Goal: Transaction & Acquisition: Subscribe to service/newsletter

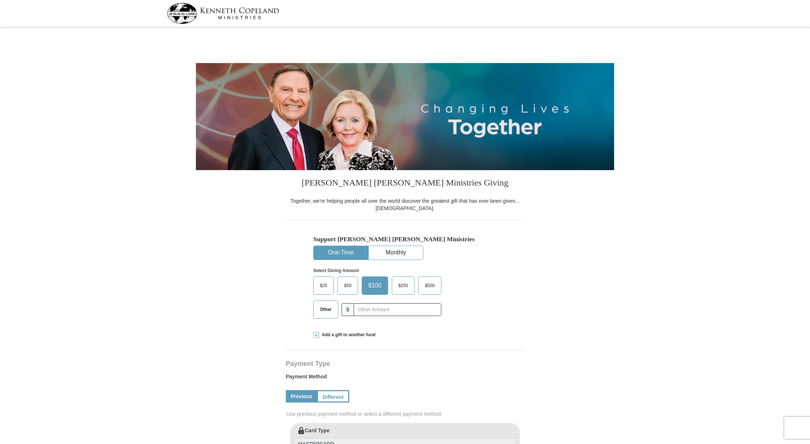
select select "AZ"
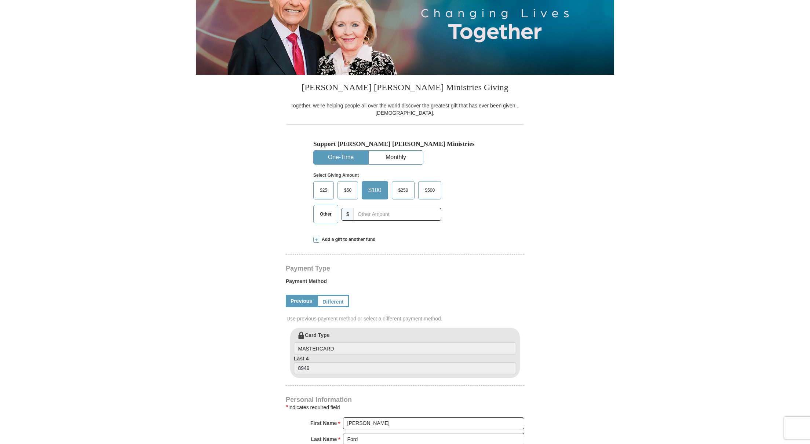
scroll to position [94, 0]
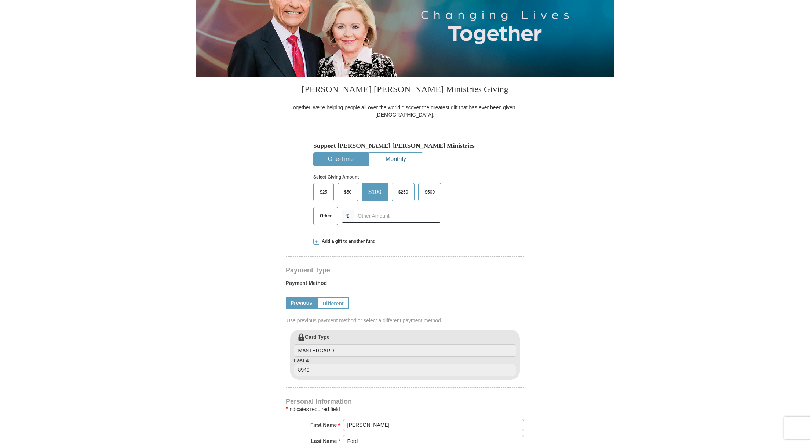
click at [401, 157] on button "Monthly" at bounding box center [396, 160] width 54 height 14
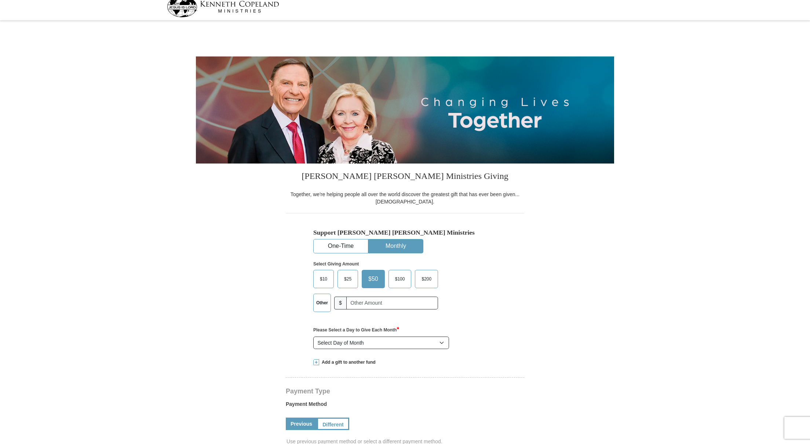
scroll to position [0, 0]
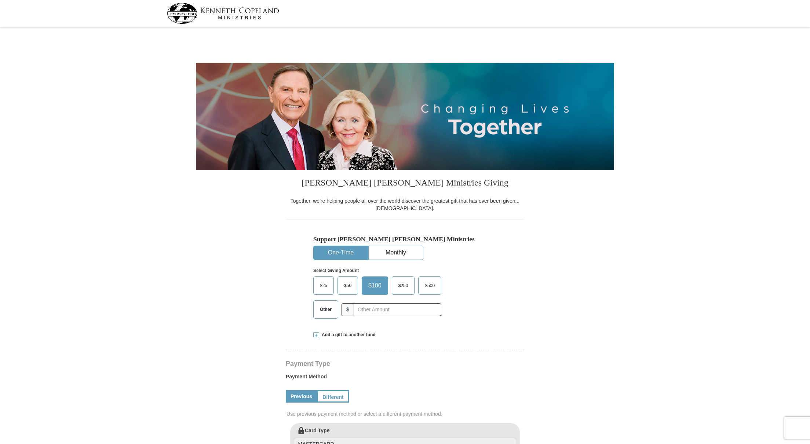
select select "AZ"
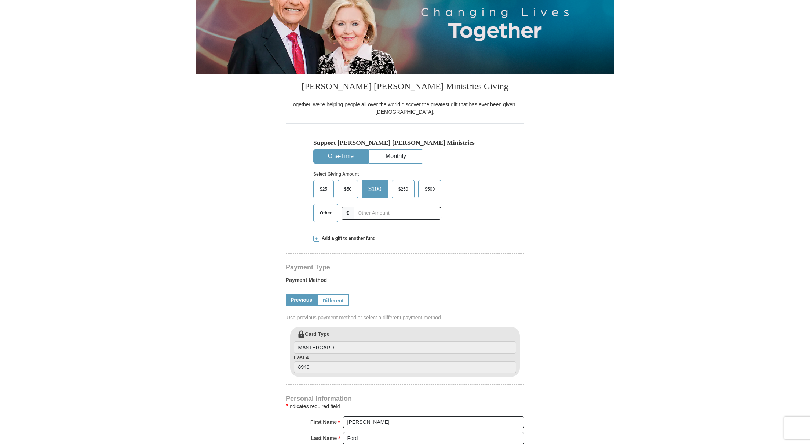
scroll to position [96, 0]
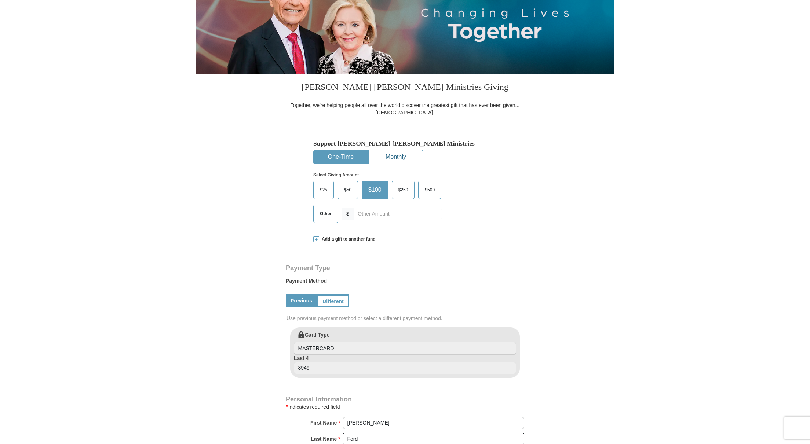
click at [400, 156] on button "Monthly" at bounding box center [396, 157] width 54 height 14
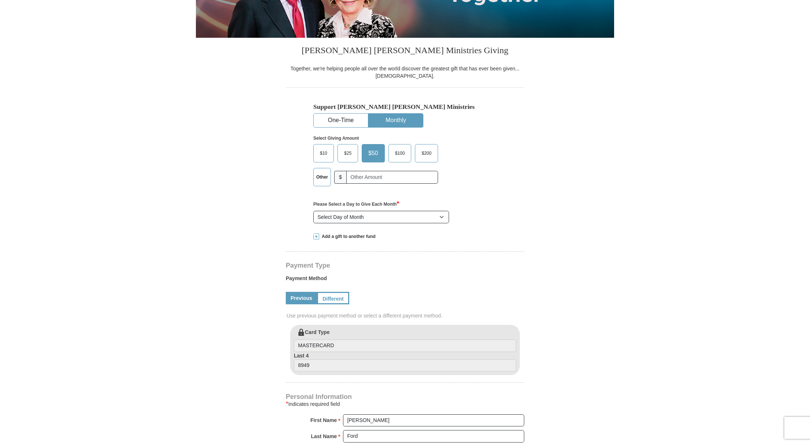
scroll to position [133, 0]
click at [442, 216] on select "Select Day of Month 1 2 3 4 5 6 7 8 9 10 11 12 13 14 15 16 17 18 19 20 21 22 23…" at bounding box center [381, 217] width 136 height 12
click at [313, 211] on select "Select Day of Month 1 2 3 4 5 6 7 8 9 10 11 12 13 14 15 16 17 18 19 20 21 22 23…" at bounding box center [381, 217] width 136 height 12
click at [317, 237] on span at bounding box center [316, 236] width 6 height 6
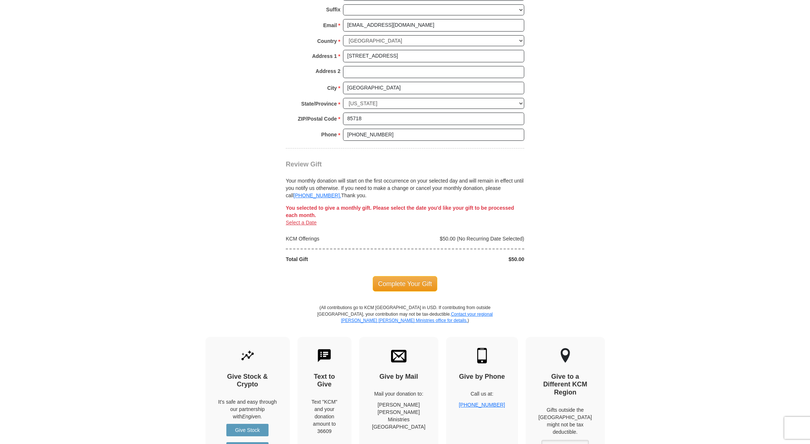
scroll to position [695, 0]
